Goal: Task Accomplishment & Management: Manage account settings

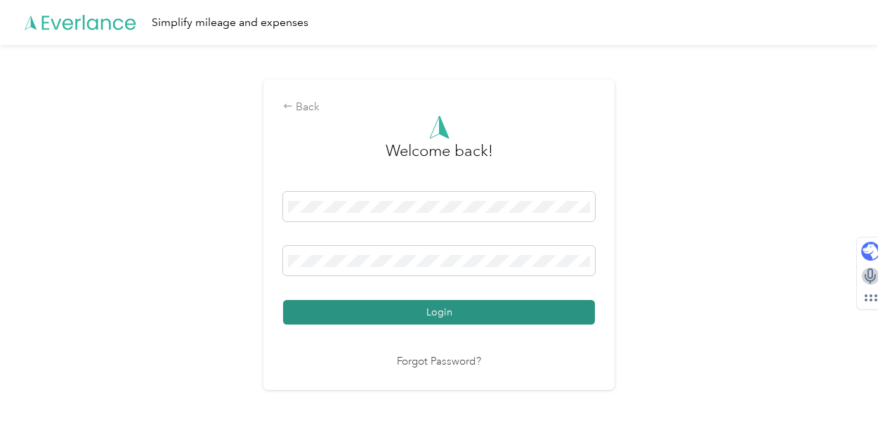
click at [448, 323] on button "Login" at bounding box center [439, 312] width 312 height 25
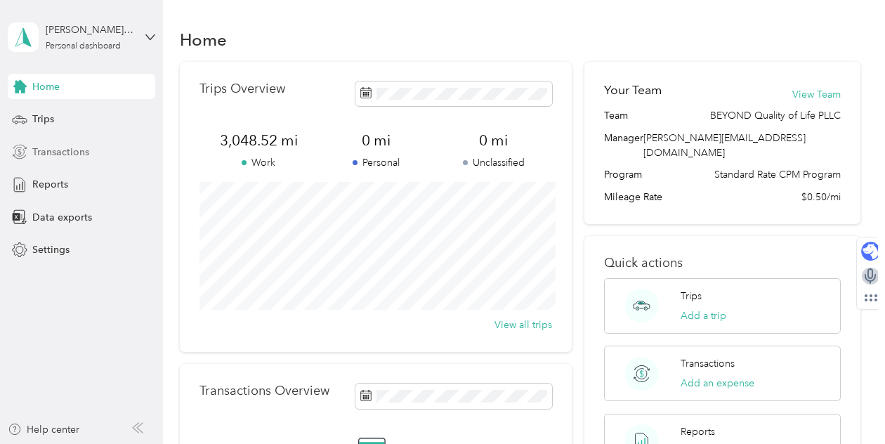
click at [89, 152] on div "Transactions" at bounding box center [82, 151] width 148 height 25
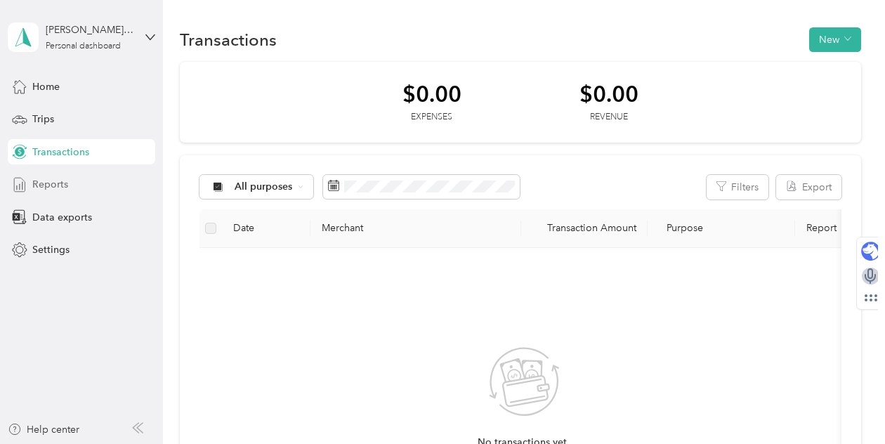
click at [51, 174] on div "Reports" at bounding box center [82, 184] width 148 height 25
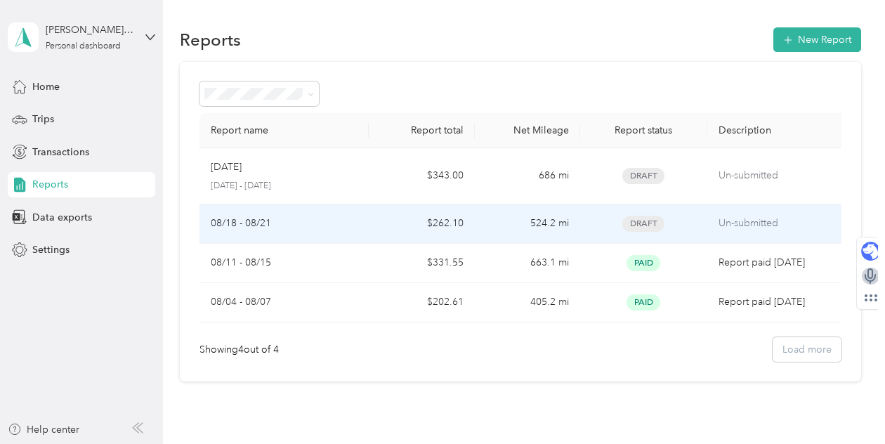
click at [743, 228] on p "Un-submitted" at bounding box center [778, 223] width 119 height 15
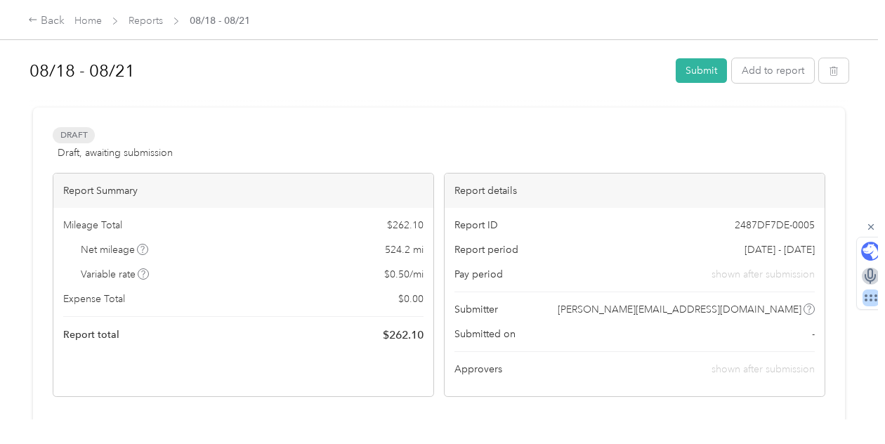
click at [876, 305] on icon at bounding box center [871, 298] width 17 height 17
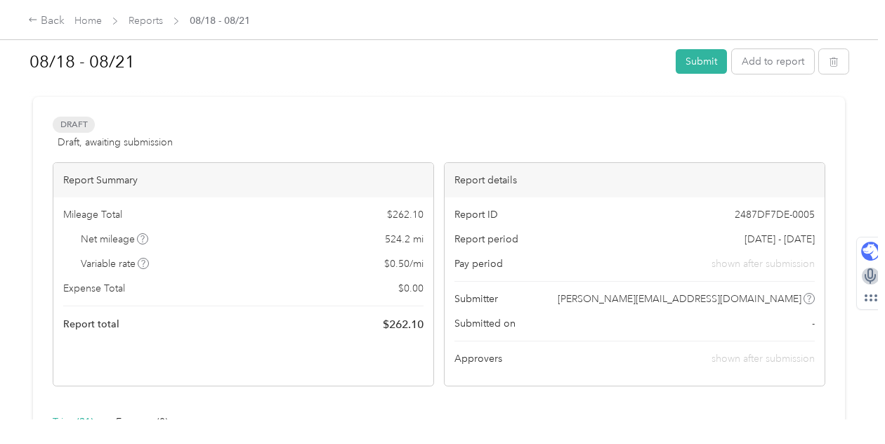
scroll to position [11, 0]
click at [704, 65] on button "Submit" at bounding box center [701, 61] width 51 height 25
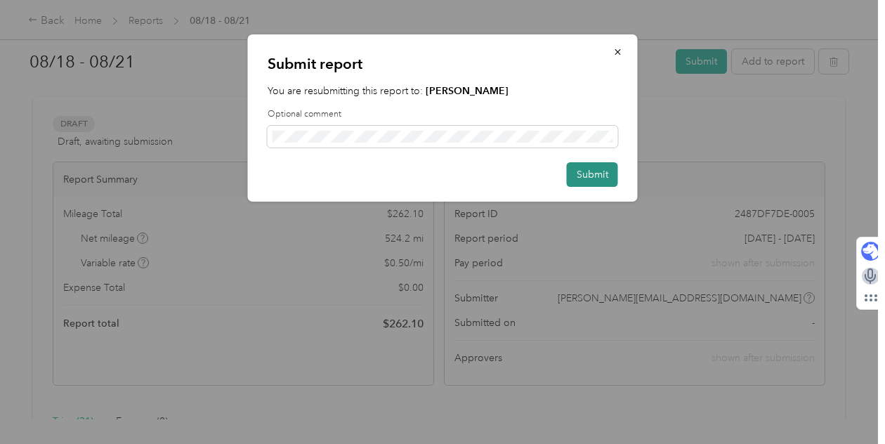
click at [595, 177] on button "Submit" at bounding box center [592, 174] width 51 height 25
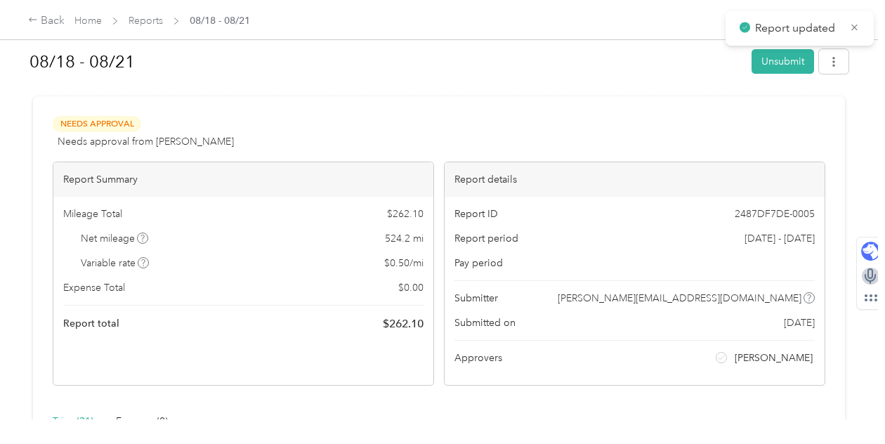
scroll to position [0, 0]
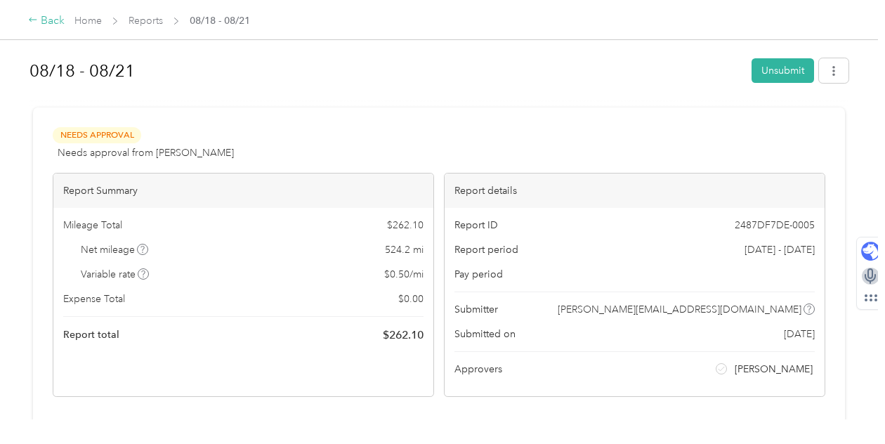
click at [48, 15] on div "Back" at bounding box center [46, 21] width 37 height 17
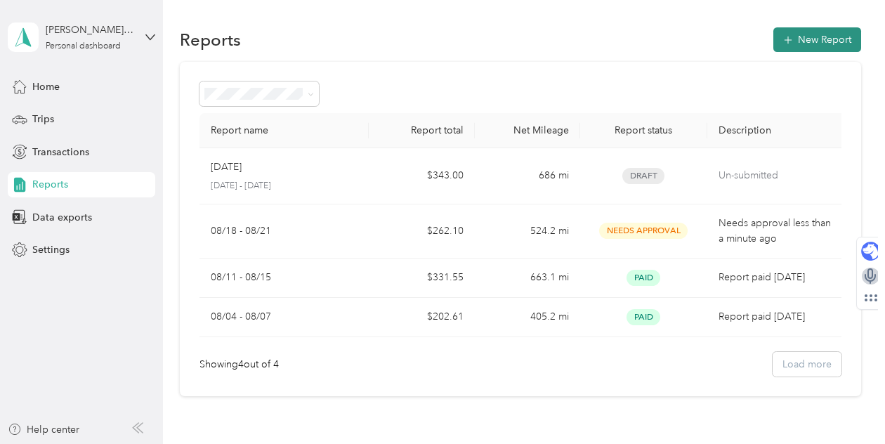
click at [802, 41] on button "New Report" at bounding box center [818, 39] width 88 height 25
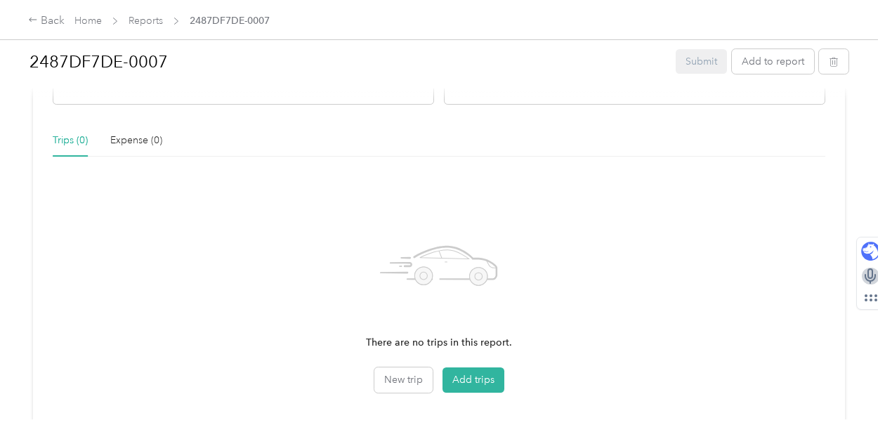
scroll to position [290, 0]
click at [475, 384] on button "Add trips" at bounding box center [474, 382] width 62 height 25
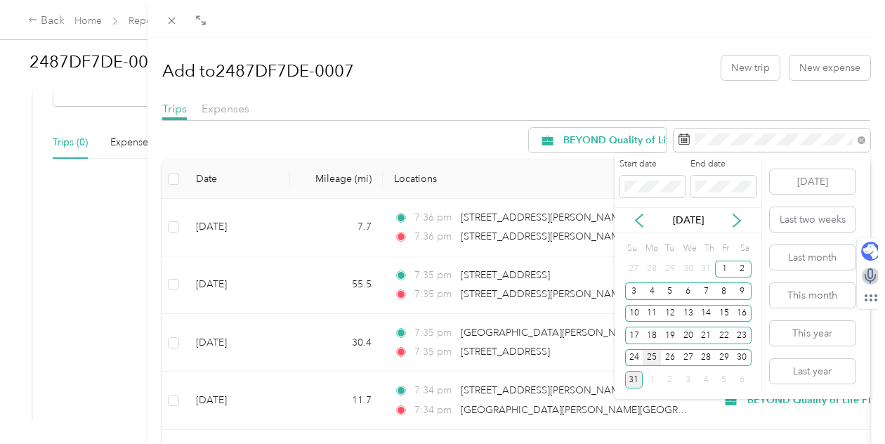
click at [650, 359] on div "25" at bounding box center [652, 358] width 18 height 18
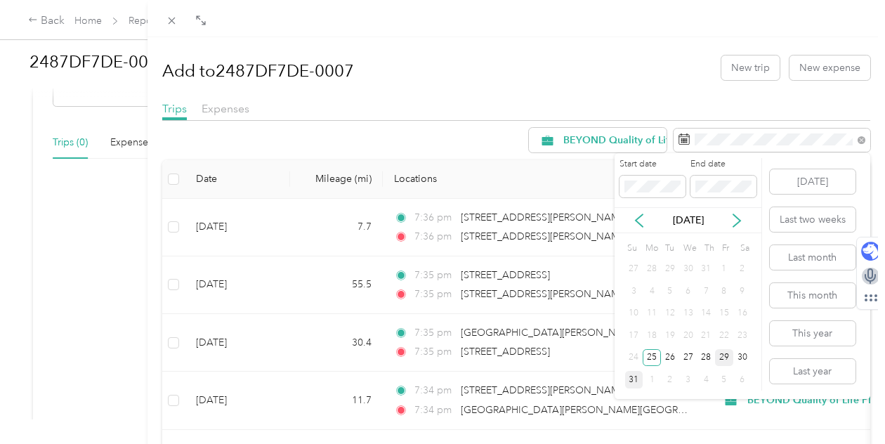
click at [724, 360] on div "29" at bounding box center [724, 358] width 18 height 18
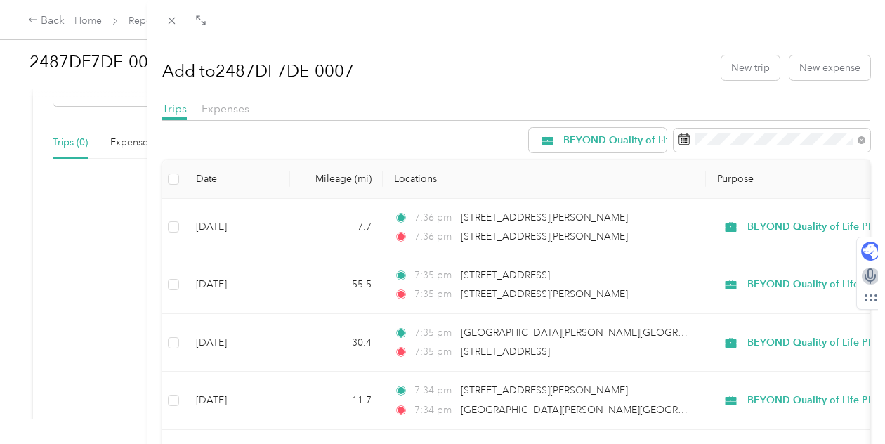
click at [179, 179] on th at bounding box center [173, 179] width 22 height 39
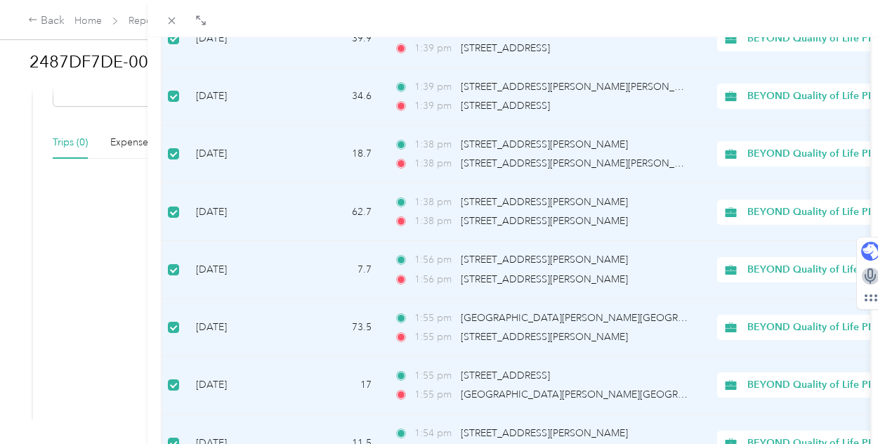
scroll to position [1297, 0]
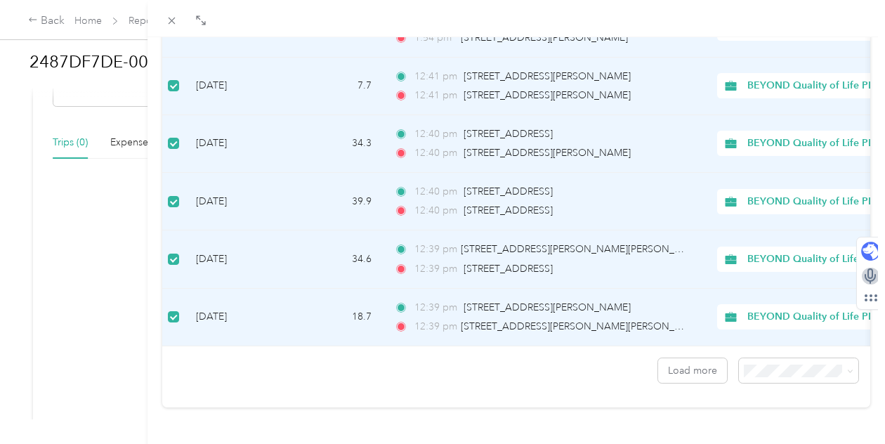
click at [791, 329] on ol "25 per load 50 per load 100 per load" at bounding box center [798, 318] width 119 height 74
click at [772, 321] on div "50 per load" at bounding box center [799, 320] width 100 height 15
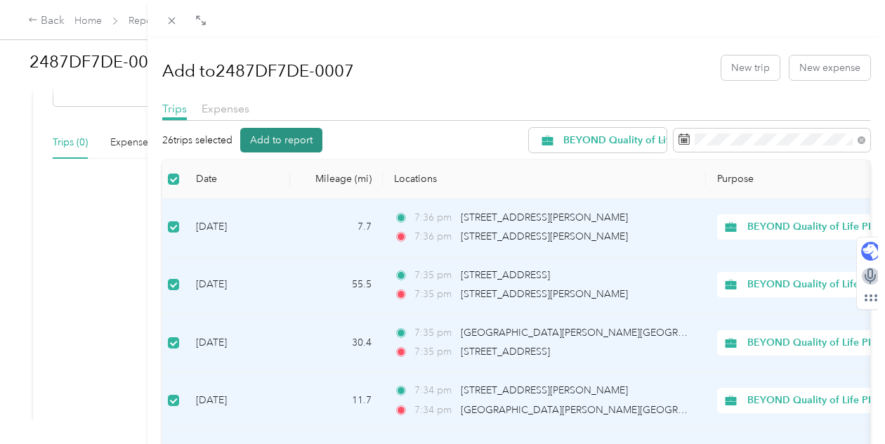
click at [290, 138] on button "Add to report" at bounding box center [281, 140] width 82 height 25
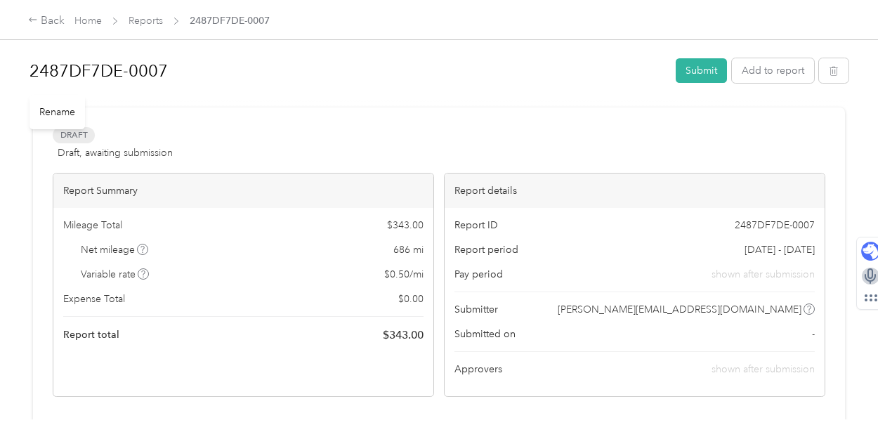
click at [141, 72] on h1 "2487DF7DE-0007" at bounding box center [348, 71] width 637 height 34
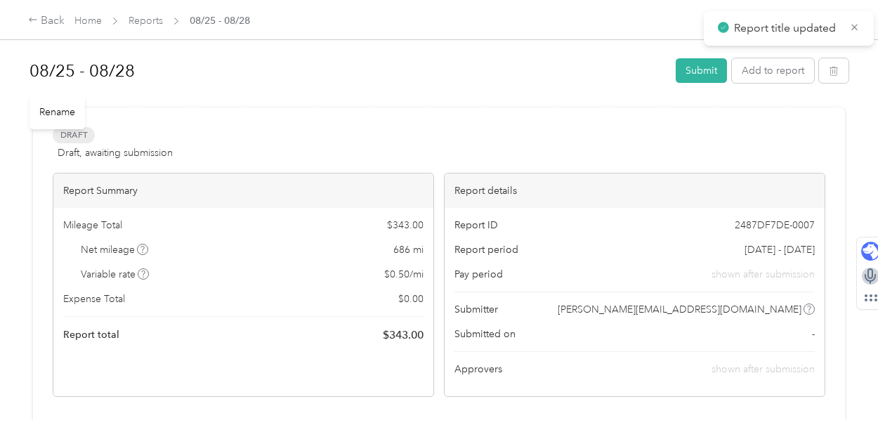
click at [133, 70] on h1 "08/25 - 08/28" at bounding box center [348, 71] width 637 height 34
click at [306, 102] on div at bounding box center [439, 101] width 819 height 15
click at [42, 26] on div "Back" at bounding box center [46, 21] width 37 height 17
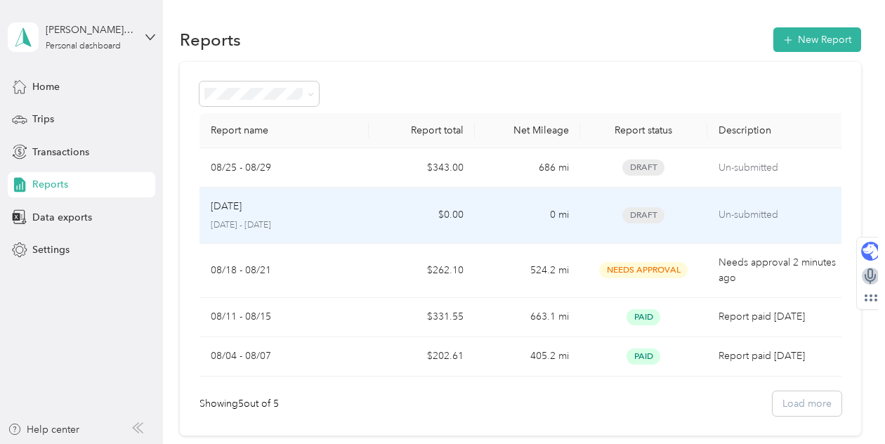
click at [403, 212] on td "$0.00" at bounding box center [421, 216] width 105 height 56
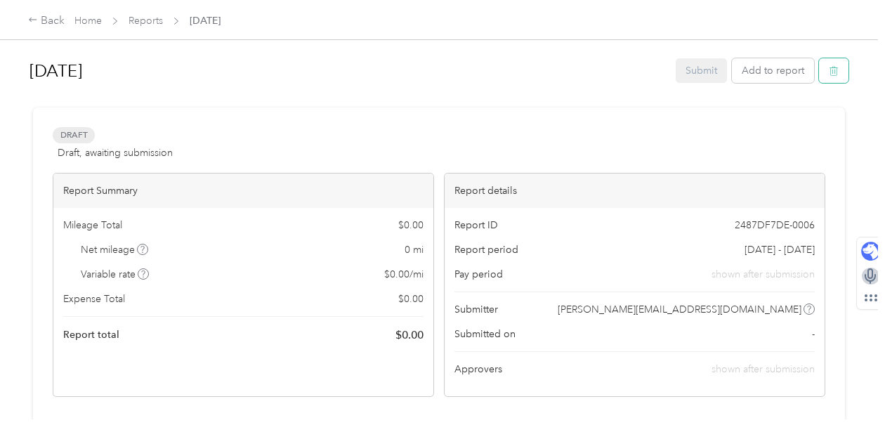
click at [838, 71] on icon "button" at bounding box center [834, 71] width 8 height 9
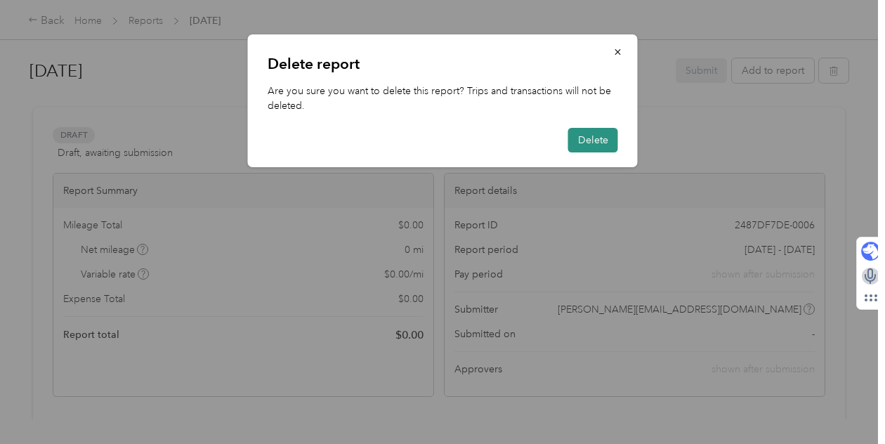
click at [600, 141] on button "Delete" at bounding box center [593, 140] width 50 height 25
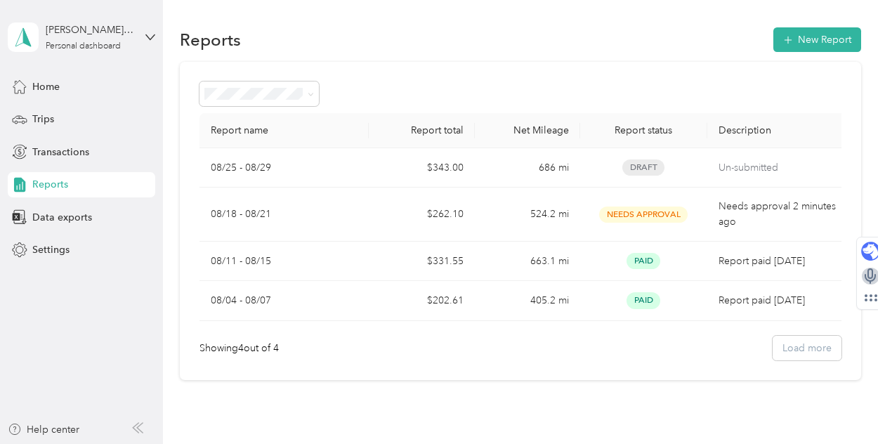
click at [408, 89] on div at bounding box center [521, 94] width 642 height 25
